Goal: Task Accomplishment & Management: Use online tool/utility

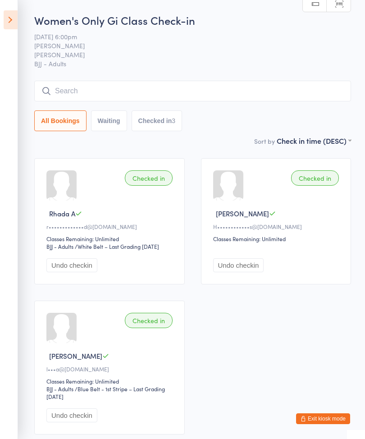
click at [16, 15] on icon at bounding box center [11, 19] width 14 height 19
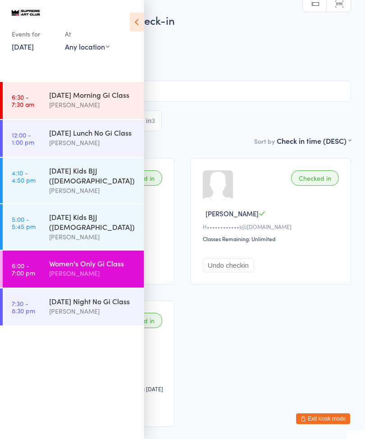
click at [88, 306] on div "[PERSON_NAME]" at bounding box center [92, 311] width 87 height 10
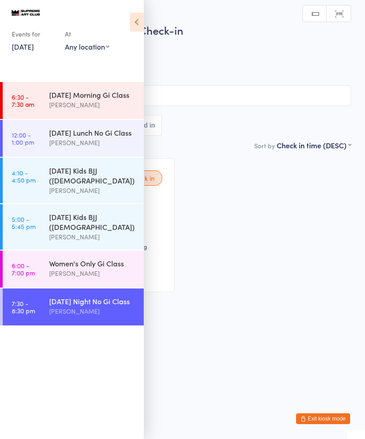
click at [134, 21] on icon at bounding box center [137, 22] width 14 height 19
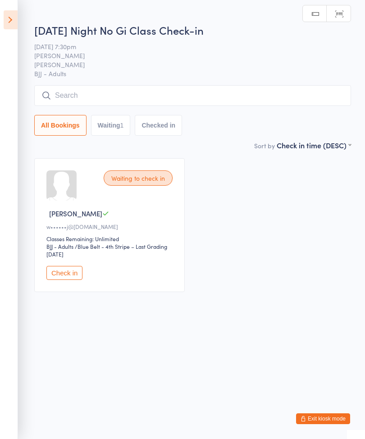
click at [177, 90] on input "search" at bounding box center [192, 95] width 317 height 21
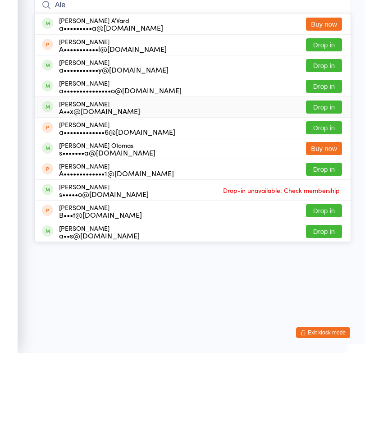
type input "Ale"
click at [125, 193] on div "A••x@casertaconstruct.com.au" at bounding box center [99, 196] width 81 height 7
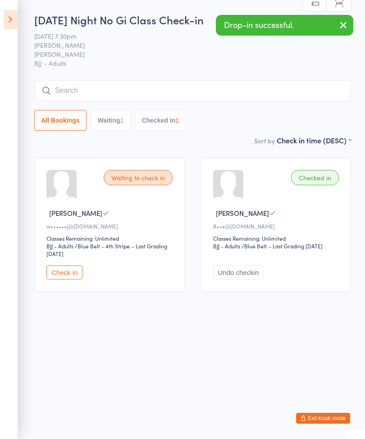
click at [96, 91] on input "search" at bounding box center [192, 91] width 317 height 21
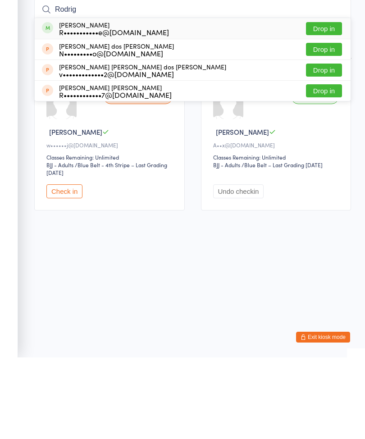
type input "Rodrig"
click at [321, 104] on button "Drop in" at bounding box center [324, 110] width 36 height 13
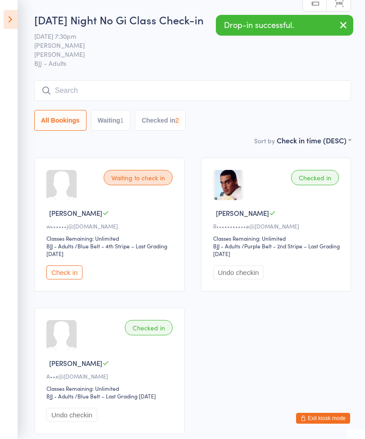
scroll to position [0, 0]
click at [87, 85] on input "search" at bounding box center [192, 90] width 317 height 21
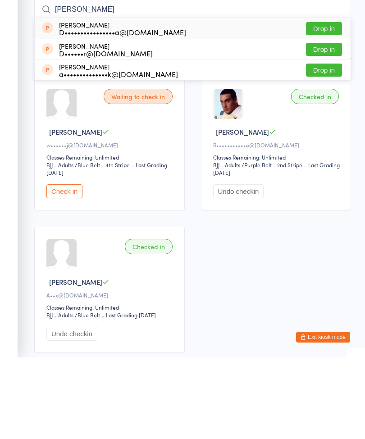
type input "Dylan"
click at [329, 104] on button "Drop in" at bounding box center [324, 110] width 36 height 13
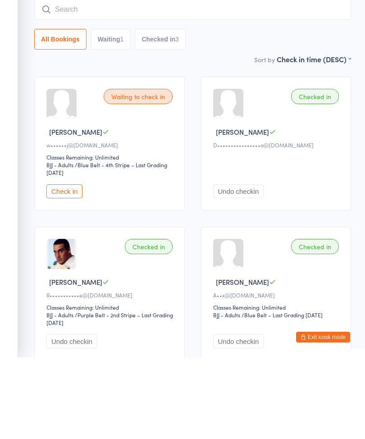
click at [67, 266] on button "Check in" at bounding box center [64, 273] width 36 height 14
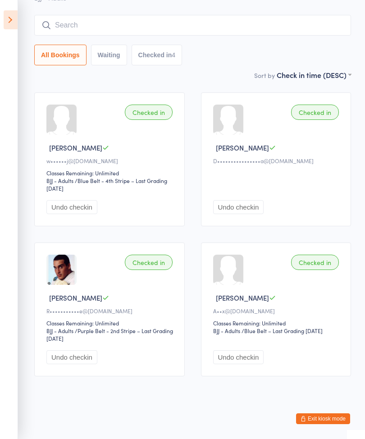
click at [100, 16] on input "search" at bounding box center [192, 25] width 317 height 21
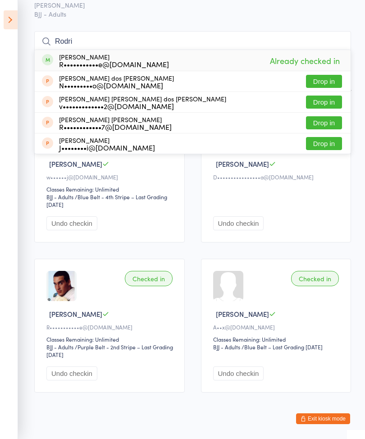
scroll to position [47, 0]
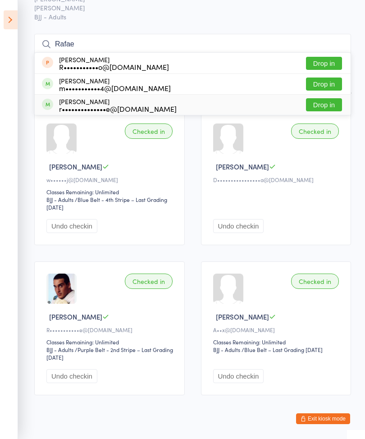
type input "Rafae"
click at [176, 105] on div "Rafael Andrade Silva r••••••••••••••e@hotmail.com Drop in" at bounding box center [193, 105] width 316 height 20
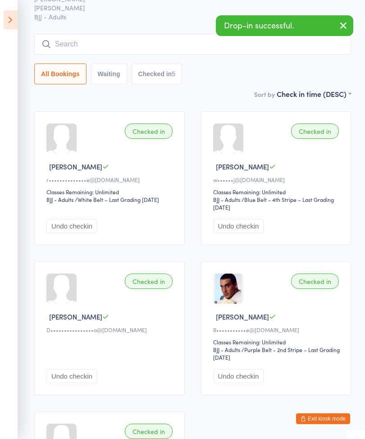
click at [153, 139] on div "Checked in" at bounding box center [149, 130] width 48 height 15
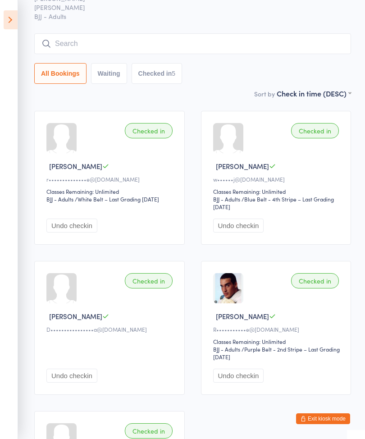
click at [298, 42] on input "search" at bounding box center [192, 43] width 317 height 21
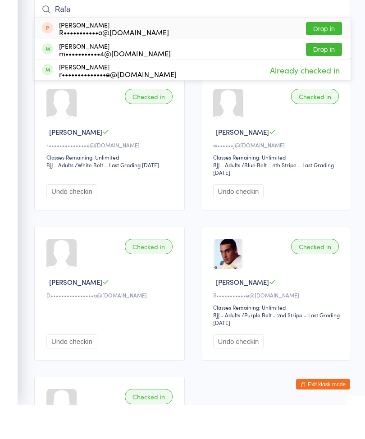
type input "Rafa"
click at [275, 53] on div "Rafael Donadio R•••••••••••o@hotmail.com Drop in" at bounding box center [193, 63] width 316 height 21
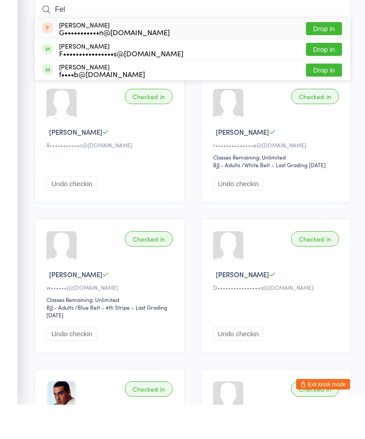
type input "Fel"
click at [329, 78] on button "Drop in" at bounding box center [324, 84] width 36 height 13
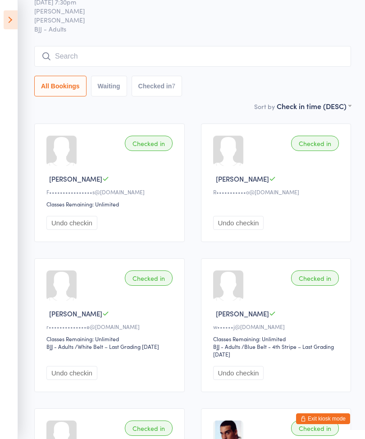
scroll to position [0, 0]
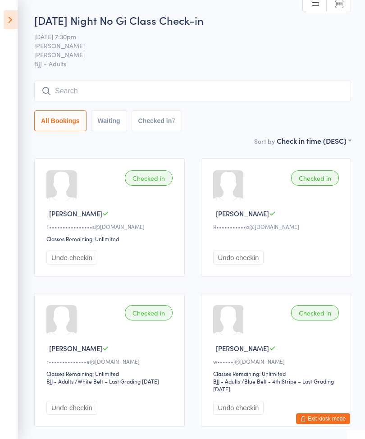
click at [17, 27] on icon at bounding box center [11, 19] width 14 height 19
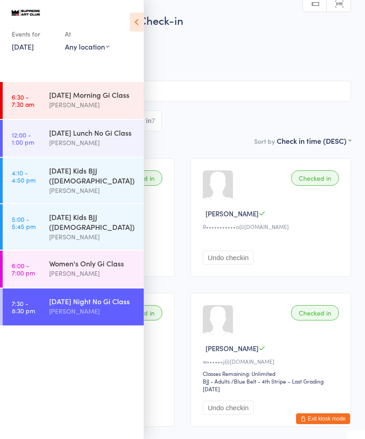
click at [319, 414] on button "Exit kiosk mode" at bounding box center [323, 418] width 54 height 11
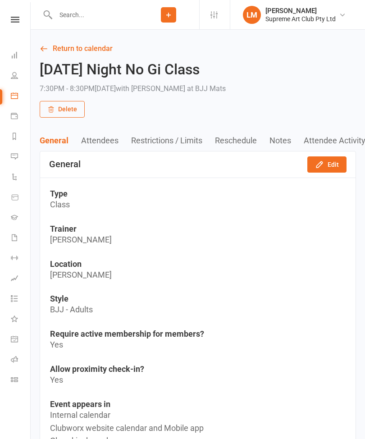
click at [11, 75] on icon at bounding box center [14, 75] width 7 height 7
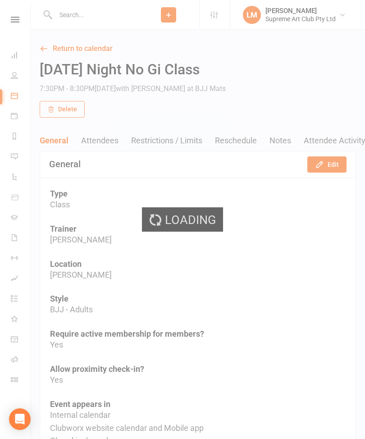
select select "50"
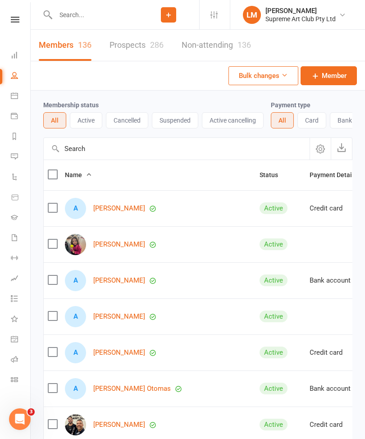
click at [125, 46] on link "Prospects 286" at bounding box center [137, 45] width 54 height 31
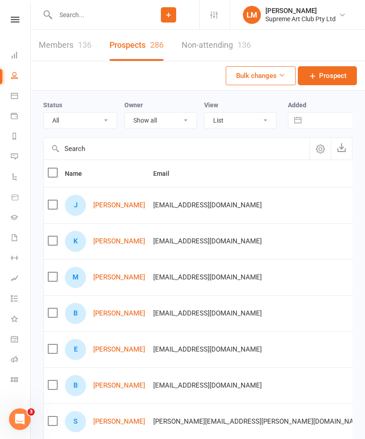
click at [103, 154] on input "text" at bounding box center [177, 149] width 266 height 22
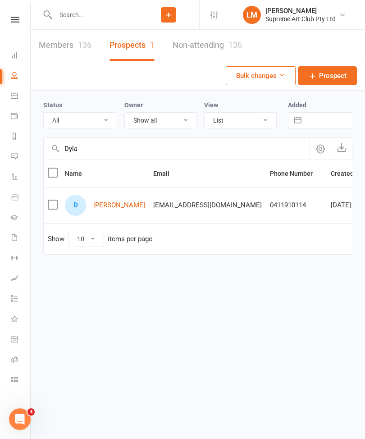
type input "Dyla"
click at [125, 201] on link "[PERSON_NAME]" at bounding box center [119, 205] width 52 height 8
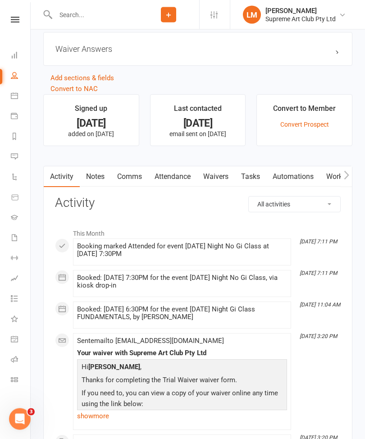
click at [221, 177] on link "Waivers" at bounding box center [216, 177] width 38 height 21
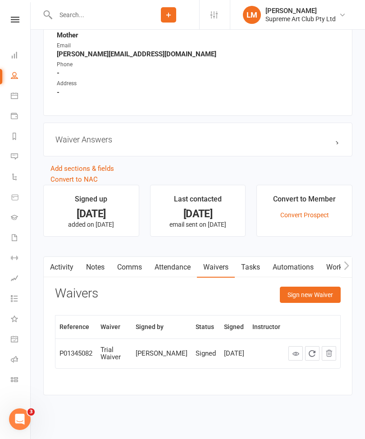
scroll to position [543, 0]
click at [297, 292] on button "Sign new Waiver" at bounding box center [310, 294] width 61 height 16
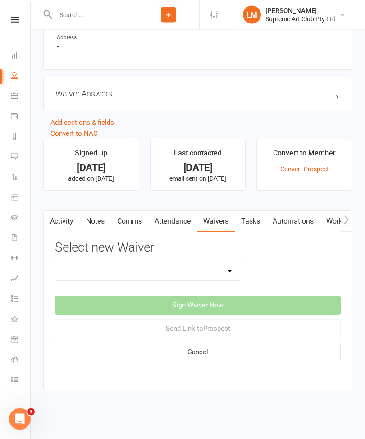
scroll to position [596, 0]
click at [235, 263] on select "New Member Waiver New Member Waiver (Black Belt) New Member Waiver - Kids Holid…" at bounding box center [147, 272] width 185 height 18
select select "11955"
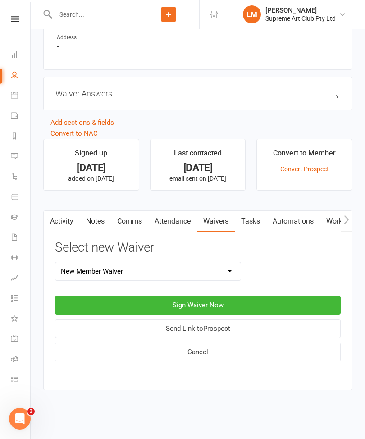
click at [133, 296] on button "Sign Waiver Now" at bounding box center [198, 305] width 286 height 19
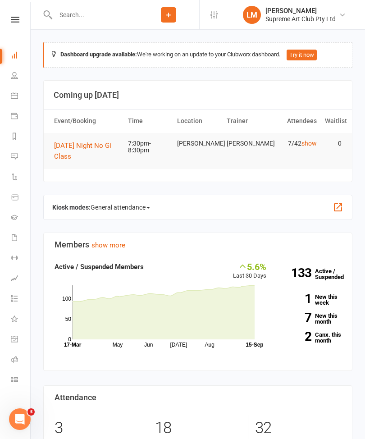
click at [15, 379] on icon at bounding box center [14, 379] width 7 height 7
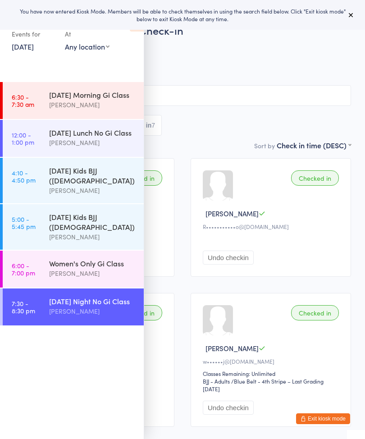
click at [344, 17] on div "You have now entered Kiosk Mode. Members will be able to check themselves in us…" at bounding box center [182, 14] width 336 height 15
click at [350, 11] on button at bounding box center [351, 14] width 11 height 11
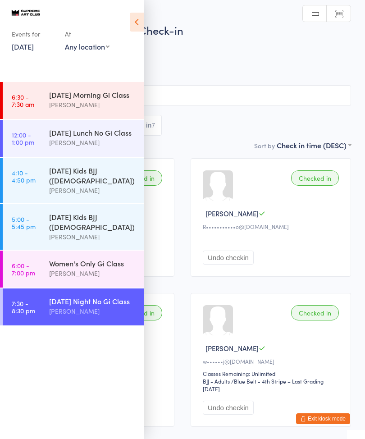
click at [140, 24] on icon at bounding box center [137, 22] width 14 height 19
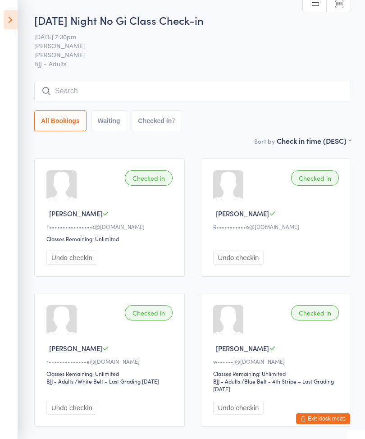
click at [84, 100] on input "search" at bounding box center [192, 91] width 317 height 21
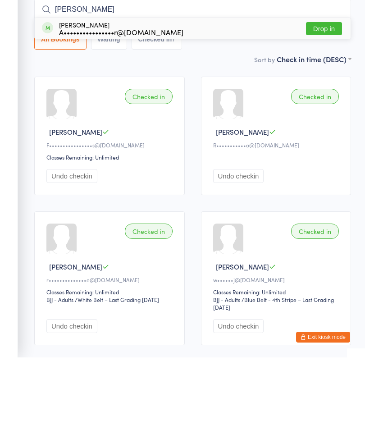
type input "Schmoll"
click at [328, 104] on button "Drop in" at bounding box center [324, 110] width 36 height 13
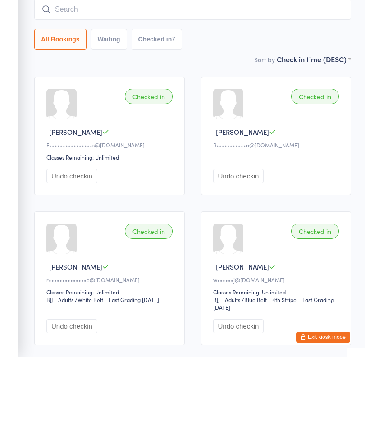
scroll to position [82, 0]
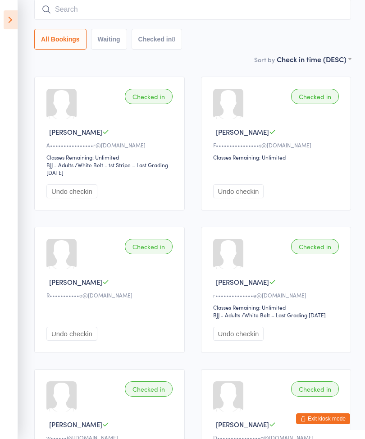
click at [88, 3] on input "search" at bounding box center [192, 9] width 317 height 21
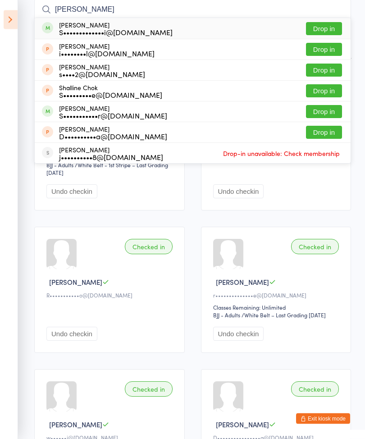
type input "Shah"
click at [339, 25] on button "Drop in" at bounding box center [324, 29] width 36 height 13
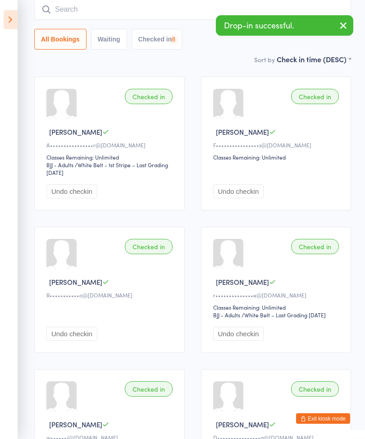
scroll to position [82, 0]
